Goal: Transaction & Acquisition: Purchase product/service

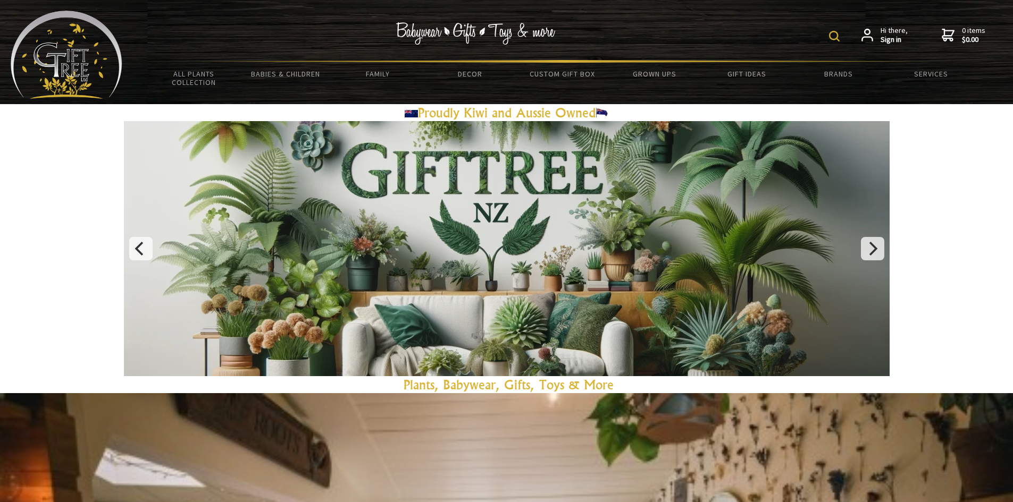
click at [834, 38] on img at bounding box center [834, 36] width 11 height 11
click at [803, 37] on input "text" at bounding box center [801, 35] width 87 height 18
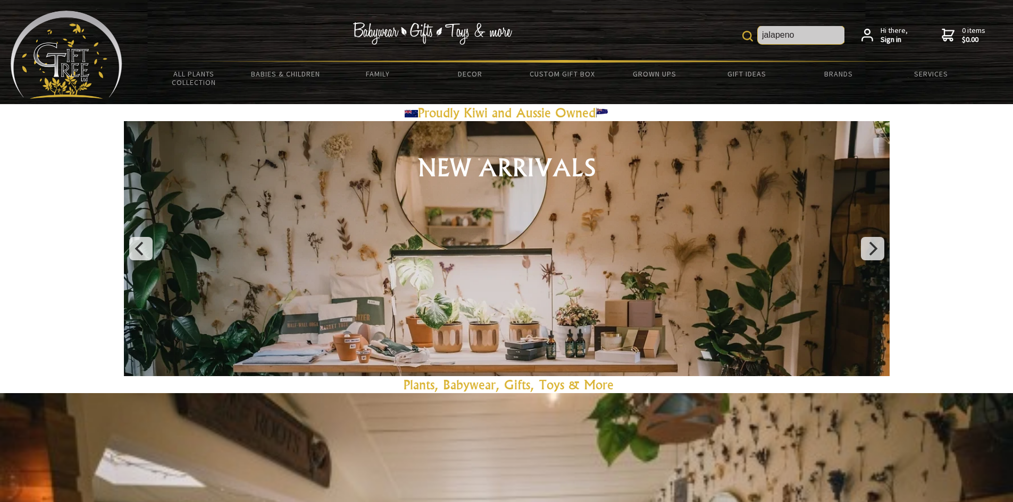
type input "jalapeno"
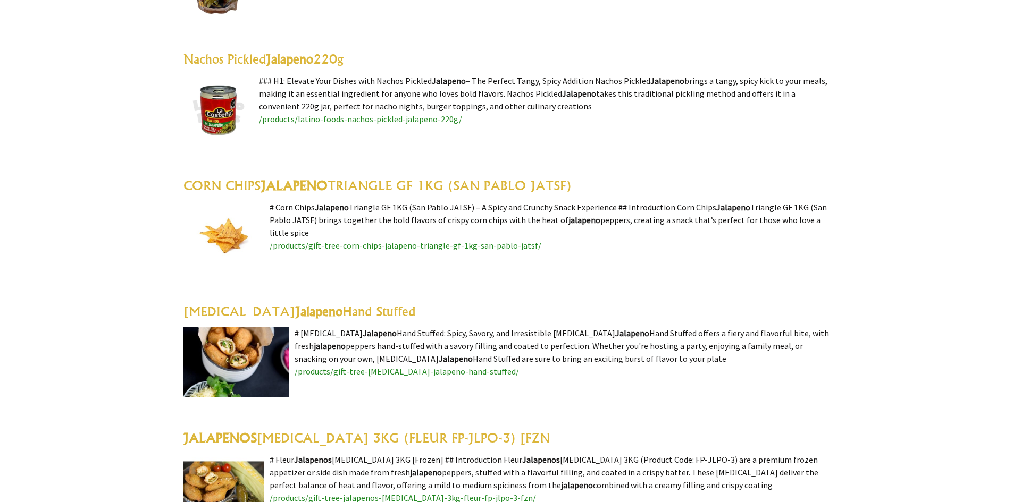
scroll to position [479, 0]
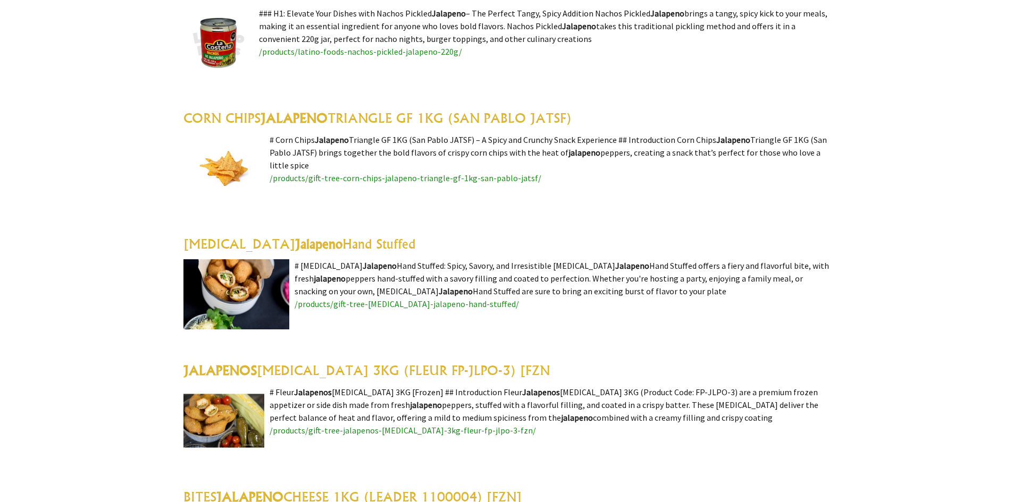
click at [229, 295] on img at bounding box center [236, 294] width 106 height 70
